Goal: Transaction & Acquisition: Purchase product/service

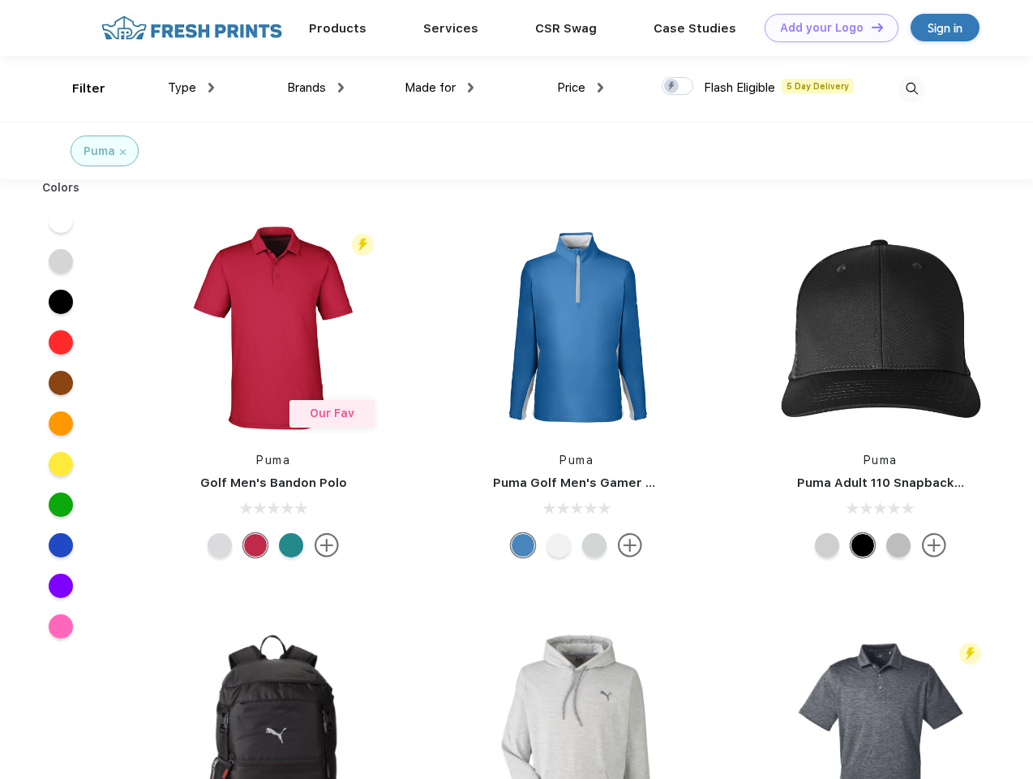
click at [826, 28] on link "Add your Logo Design Tool" at bounding box center [832, 28] width 134 height 28
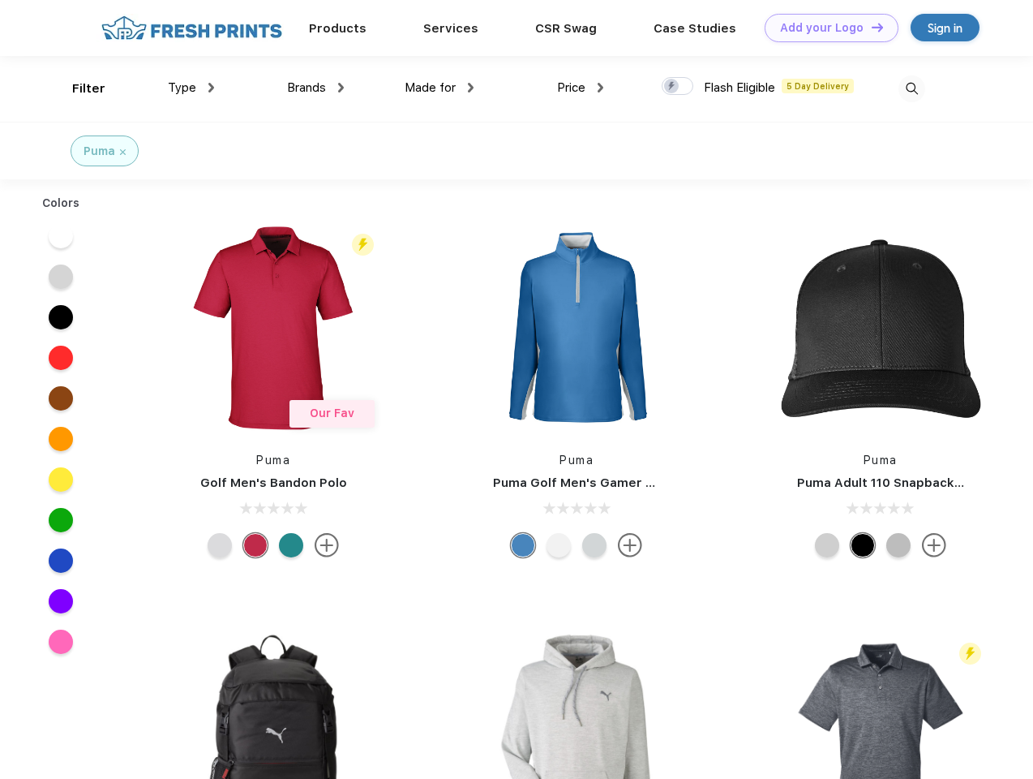
click at [0, 0] on div "Design Tool" at bounding box center [0, 0] width 0 height 0
click at [870, 27] on link "Add your Logo Design Tool" at bounding box center [832, 28] width 134 height 28
click at [78, 88] on div "Filter" at bounding box center [88, 88] width 33 height 19
click at [191, 88] on span "Type" at bounding box center [182, 87] width 28 height 15
click at [316, 88] on span "Brands" at bounding box center [306, 87] width 39 height 15
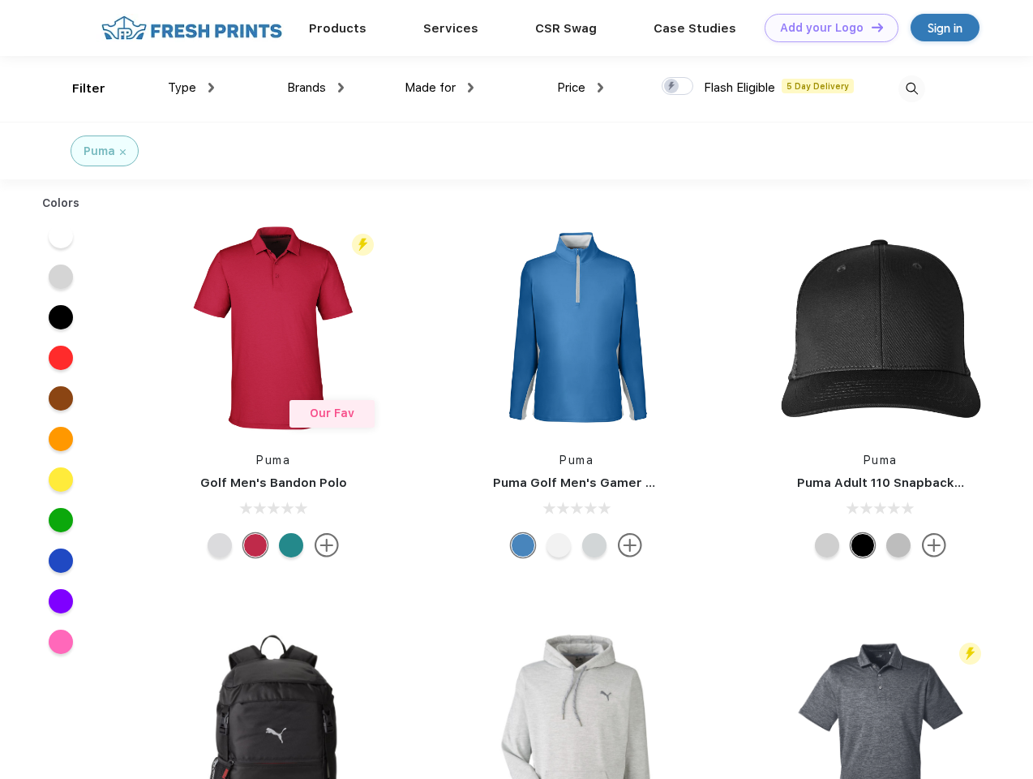
click at [440, 88] on span "Made for" at bounding box center [430, 87] width 51 height 15
click at [581, 88] on span "Price" at bounding box center [571, 87] width 28 height 15
click at [678, 87] on div at bounding box center [678, 86] width 32 height 18
click at [672, 87] on input "checkbox" at bounding box center [667, 81] width 11 height 11
click at [912, 88] on img at bounding box center [912, 88] width 27 height 27
